Goal: Transaction & Acquisition: Obtain resource

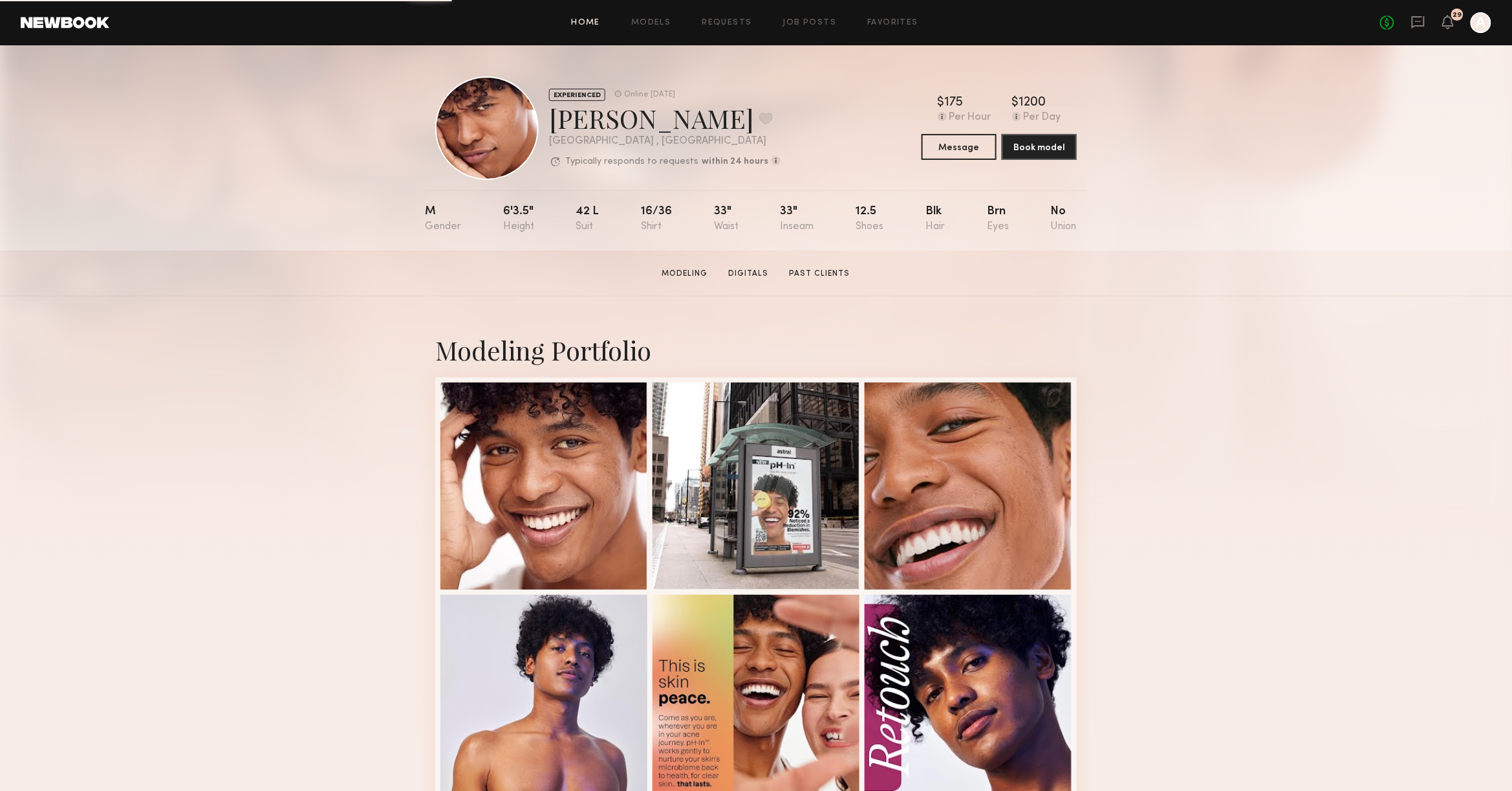
click at [583, 24] on link "Home" at bounding box center [586, 22] width 29 height 8
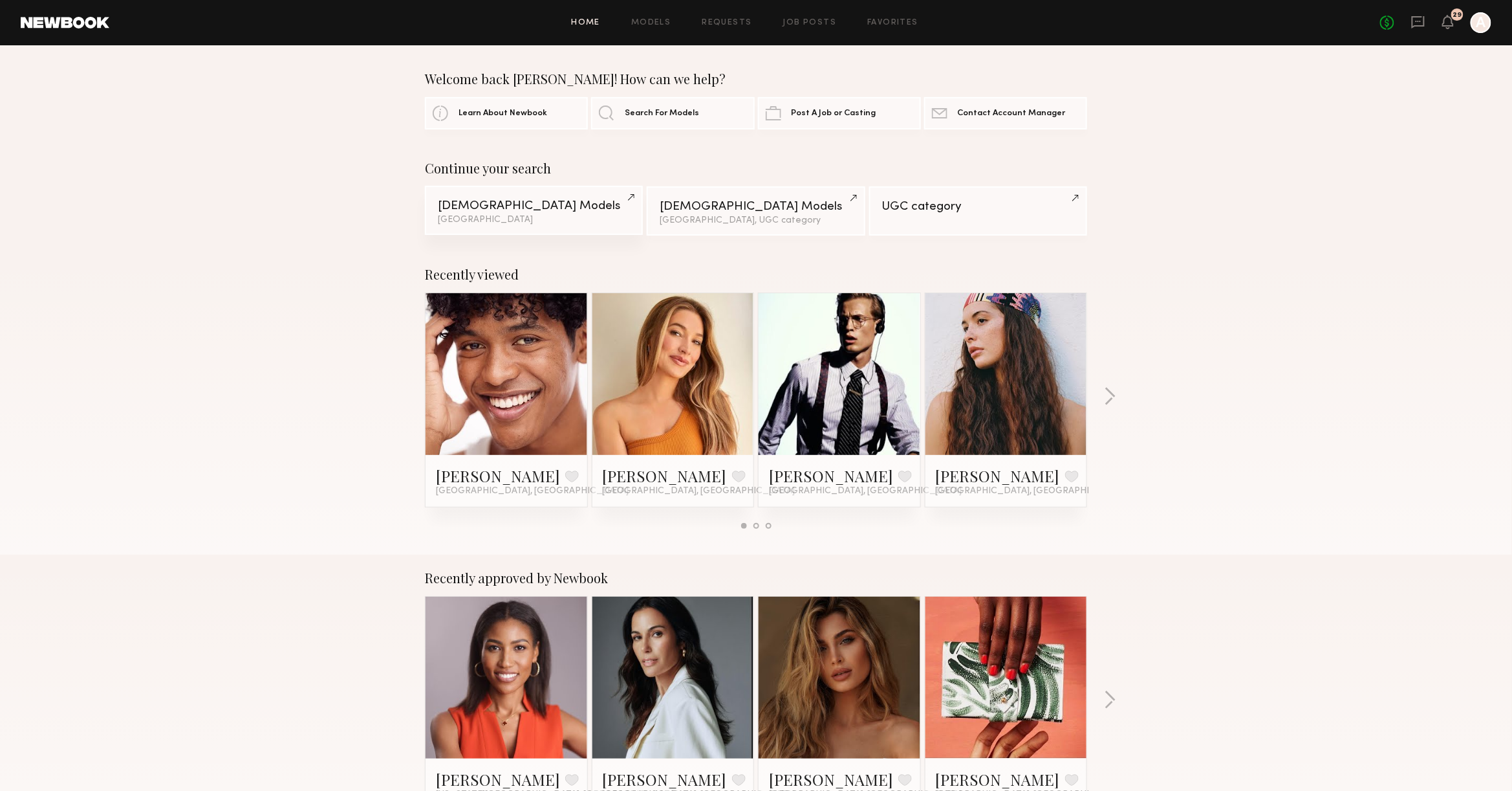
click at [527, 213] on link "Female Models Los Angeles" at bounding box center [534, 210] width 218 height 49
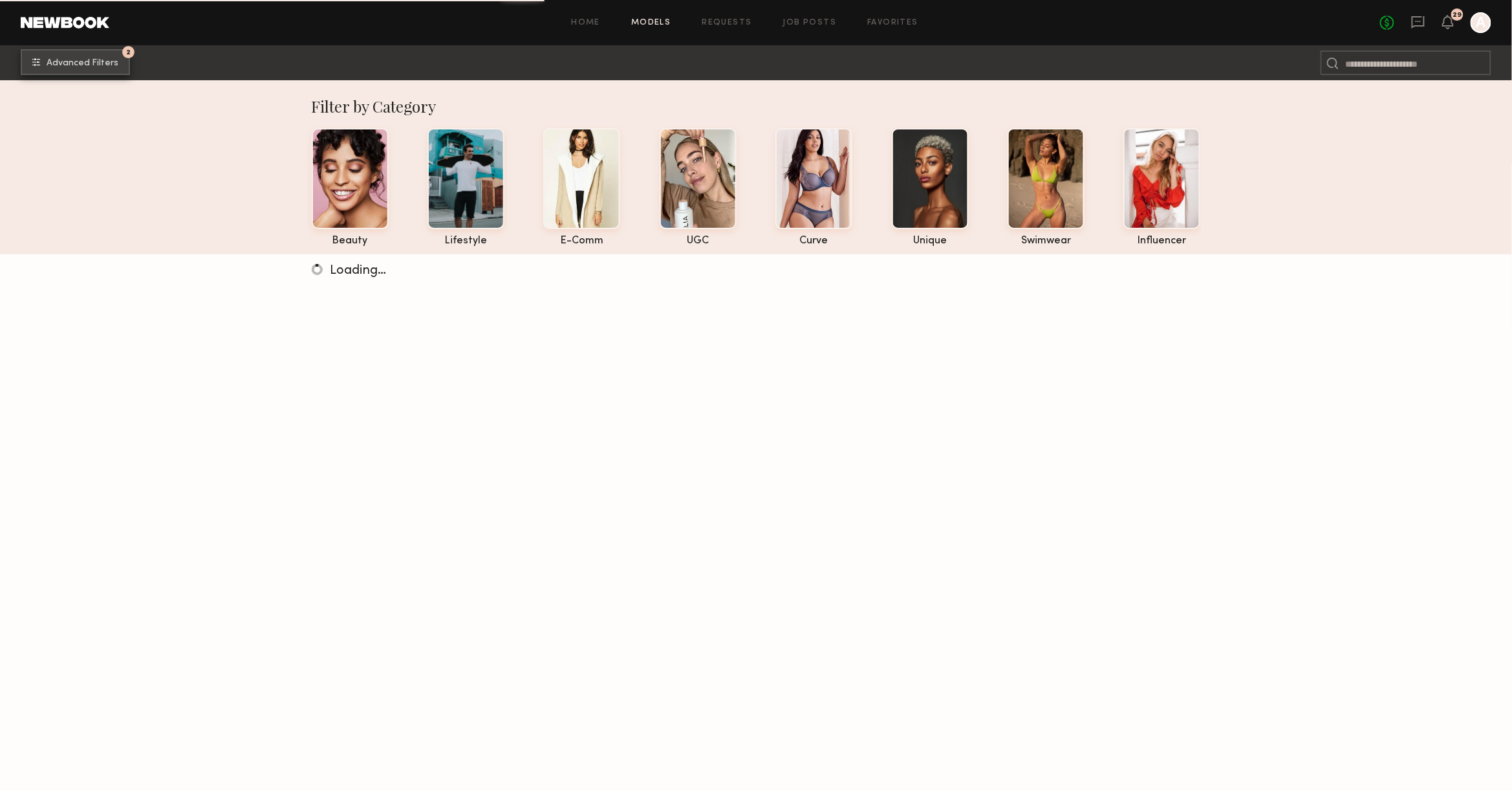
click at [64, 69] on button "2 Advanced Filters" at bounding box center [75, 63] width 109 height 26
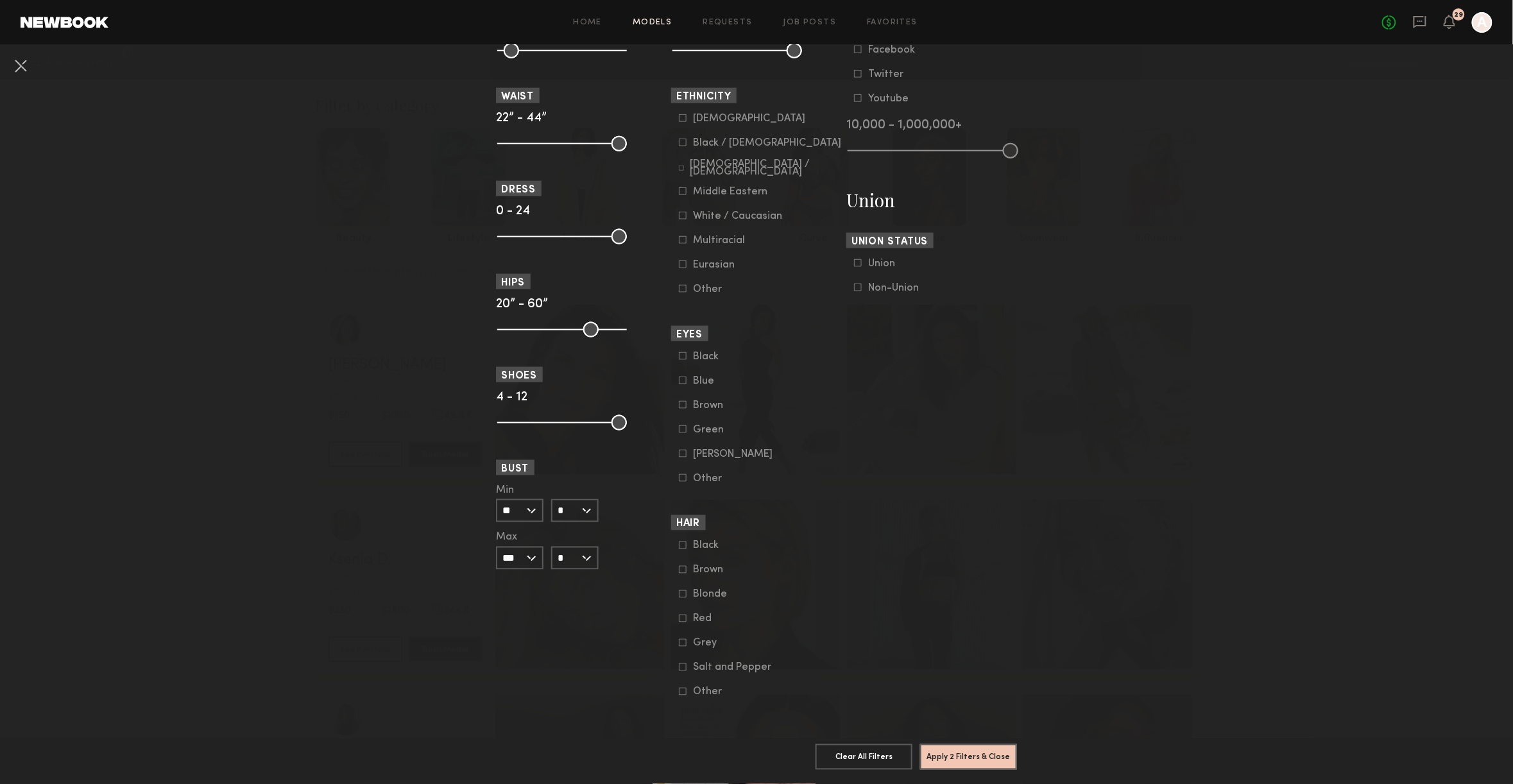
scroll to position [691, 0]
click at [680, 688] on icon at bounding box center [682, 691] width 7 height 7
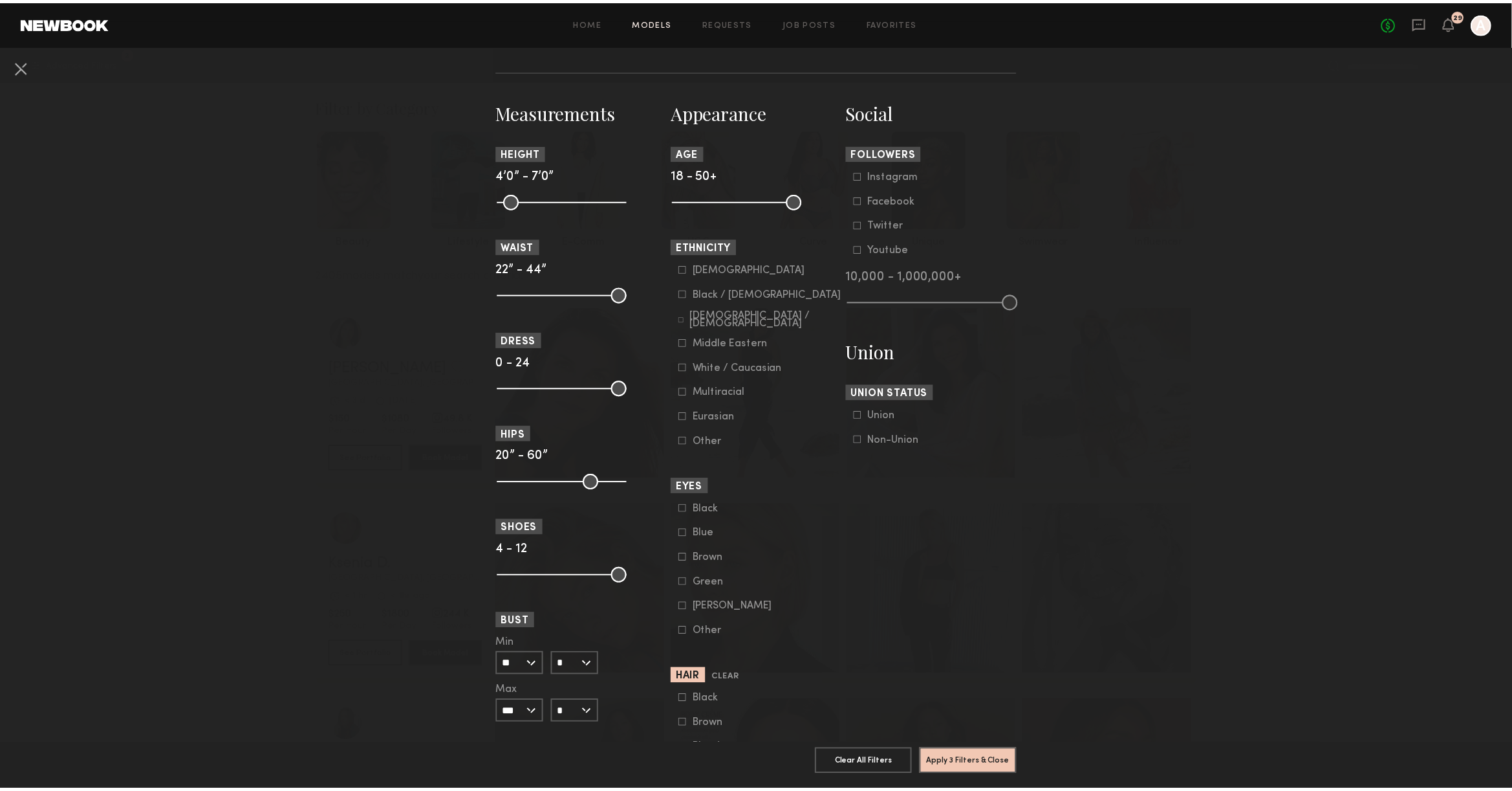
scroll to position [524, 0]
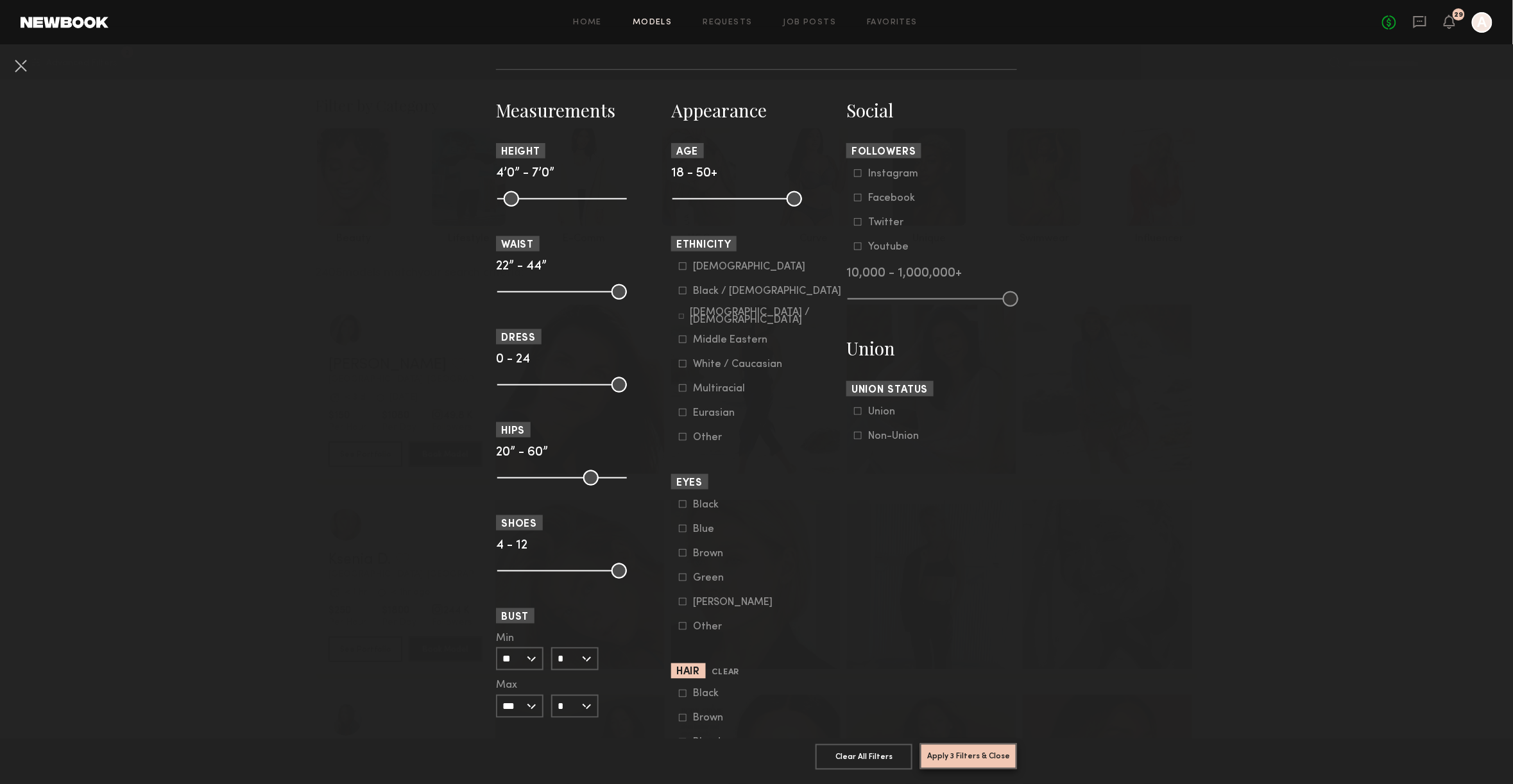
click at [984, 743] on button "Apply 3 Filters & Close" at bounding box center [969, 756] width 97 height 26
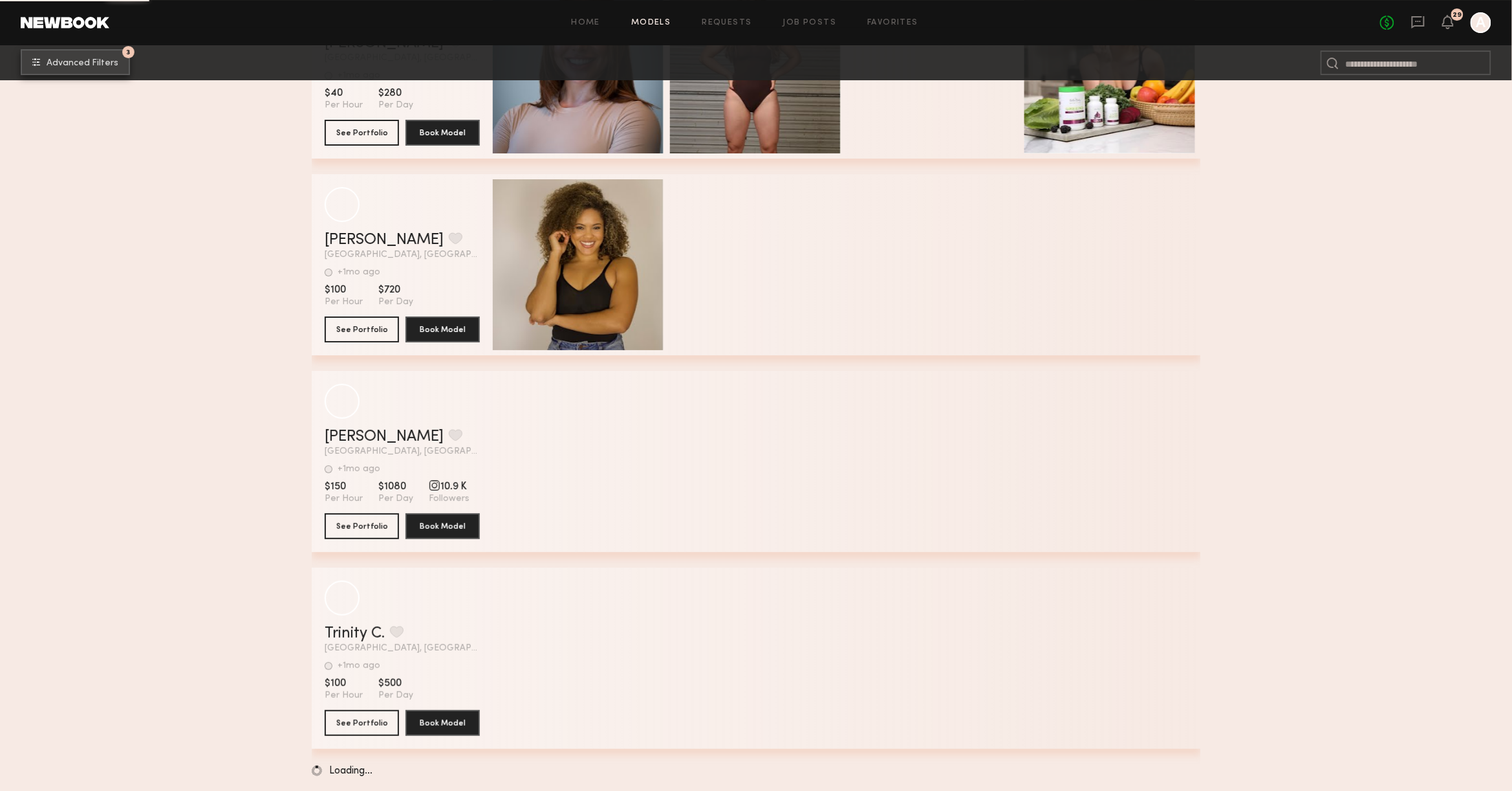
scroll to position [8990, 0]
